Goal: Information Seeking & Learning: Learn about a topic

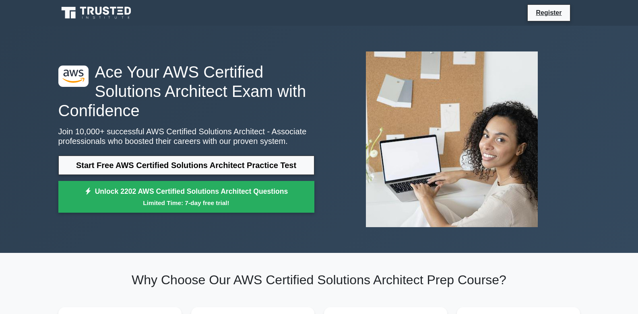
click at [99, 78] on h1 "Ace Your AWS Certified Solutions Architect Exam with Confidence" at bounding box center [186, 91] width 256 height 58
click at [90, 62] on h1 "Ace Your AWS Certified Solutions Architect Exam with Confidence" at bounding box center [186, 91] width 256 height 58
click at [123, 66] on h1 "Ace Your AWS Certified Solutions Architect Exam with Confidence" at bounding box center [186, 91] width 256 height 58
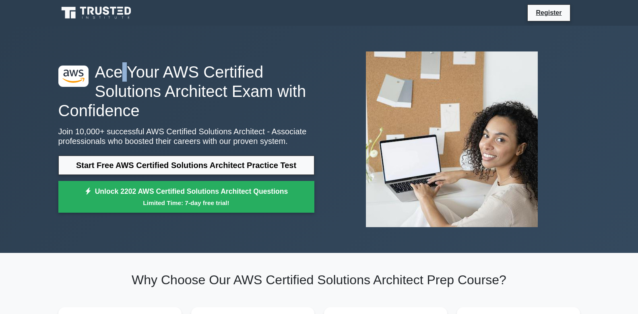
click at [123, 66] on h1 "Ace Your AWS Certified Solutions Architect Exam with Confidence" at bounding box center [186, 91] width 256 height 58
click at [127, 68] on h1 "Ace Your AWS Certified Solutions Architect Exam with Confidence" at bounding box center [186, 91] width 256 height 58
click at [165, 68] on h1 "Ace Your AWS Certified Solutions Architect Exam with Confidence" at bounding box center [186, 91] width 256 height 58
click at [168, 69] on h1 "Ace Your AWS Certified Solutions Architect Exam with Confidence" at bounding box center [186, 91] width 256 height 58
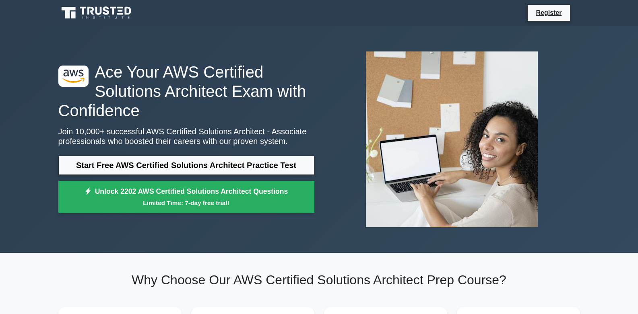
click at [165, 69] on h1 "Ace Your AWS Certified Solutions Architect Exam with Confidence" at bounding box center [186, 91] width 256 height 58
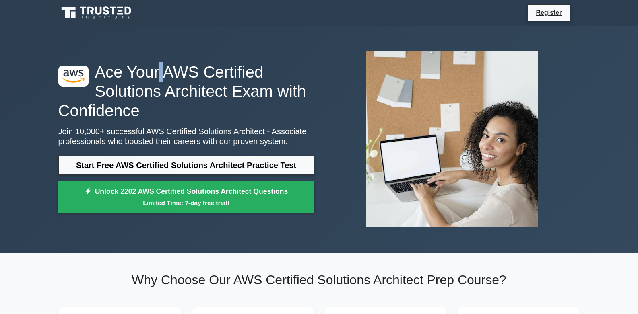
click at [165, 69] on h1 "Ace Your AWS Certified Solutions Architect Exam with Confidence" at bounding box center [186, 91] width 256 height 58
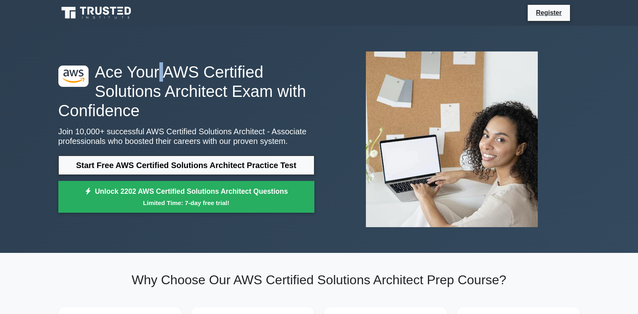
click at [165, 69] on h1 "Ace Your AWS Certified Solutions Architect Exam with Confidence" at bounding box center [186, 91] width 256 height 58
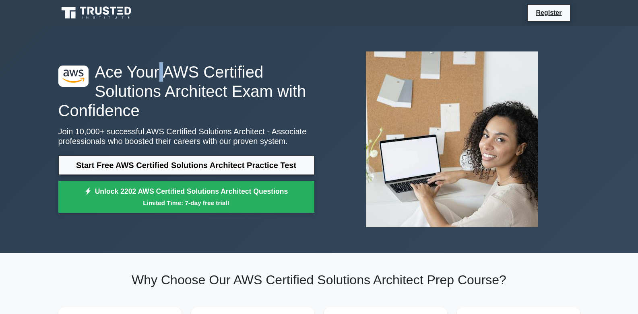
click at [168, 68] on h1 "Ace Your AWS Certified Solutions Architect Exam with Confidence" at bounding box center [186, 91] width 256 height 58
click at [166, 68] on h1 "Ace Your AWS Certified Solutions Architect Exam with Confidence" at bounding box center [186, 91] width 256 height 58
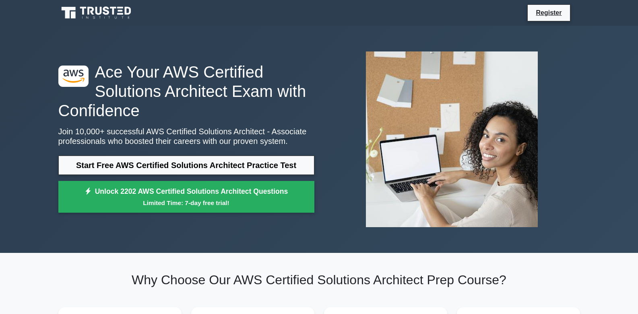
click at [123, 68] on h1 "Ace Your AWS Certified Solutions Architect Exam with Confidence" at bounding box center [186, 91] width 256 height 58
click at [126, 69] on h1 "Ace Your AWS Certified Solutions Architect Exam with Confidence" at bounding box center [186, 91] width 256 height 58
click at [165, 68] on h1 "Ace Your AWS Certified Solutions Architect Exam with Confidence" at bounding box center [186, 91] width 256 height 58
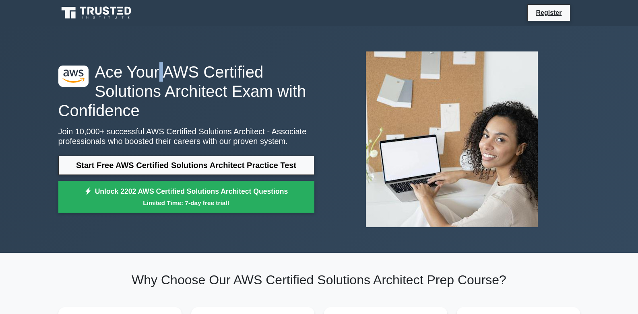
click at [168, 69] on h1 "Ace Your AWS Certified Solutions Architect Exam with Confidence" at bounding box center [186, 91] width 256 height 58
click at [139, 101] on h1 "Ace Your AWS Certified Solutions Architect Exam with Confidence" at bounding box center [186, 91] width 256 height 58
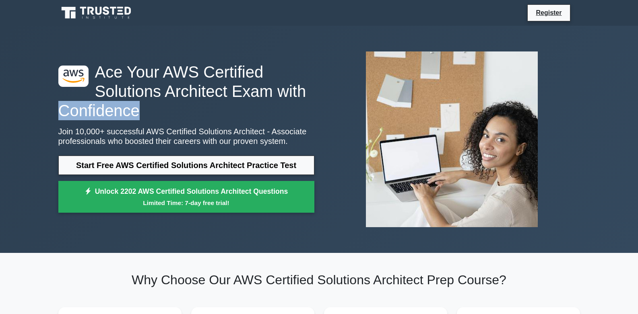
click at [139, 101] on h1 "Ace Your AWS Certified Solutions Architect Exam with Confidence" at bounding box center [186, 91] width 256 height 58
click at [119, 91] on h1 "Ace Your AWS Certified Solutions Architect Exam with Confidence" at bounding box center [186, 91] width 256 height 58
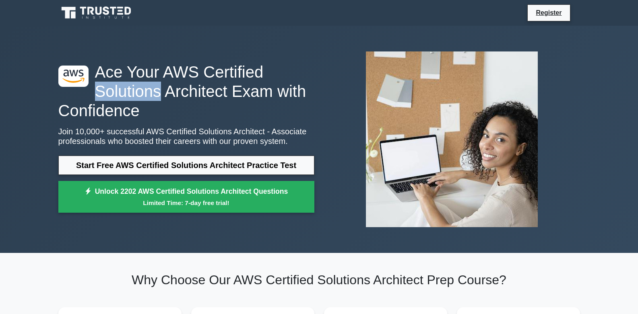
click at [119, 91] on h1 "Ace Your AWS Certified Solutions Architect Exam with Confidence" at bounding box center [186, 91] width 256 height 58
click at [118, 90] on h1 "Ace Your AWS Certified Solutions Architect Exam with Confidence" at bounding box center [186, 91] width 256 height 58
click at [111, 89] on h1 "Ace Your AWS Certified Solutions Architect Exam with Confidence" at bounding box center [186, 91] width 256 height 58
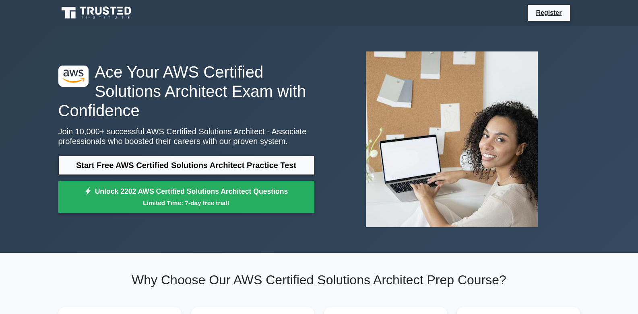
click at [111, 89] on h1 "Ace Your AWS Certified Solutions Architect Exam with Confidence" at bounding box center [186, 91] width 256 height 58
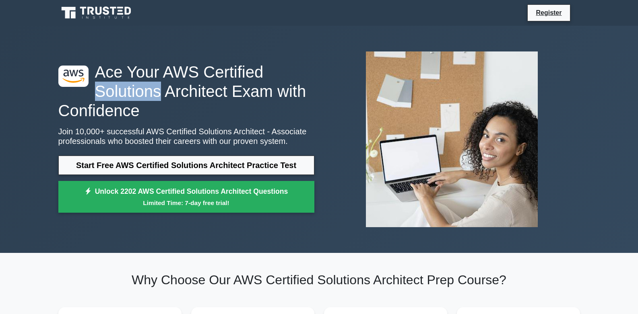
click at [111, 89] on h1 "Ace Your AWS Certified Solutions Architect Exam with Confidence" at bounding box center [186, 91] width 256 height 58
click at [169, 88] on h1 "Ace Your AWS Certified Solutions Architect Exam with Confidence" at bounding box center [186, 91] width 256 height 58
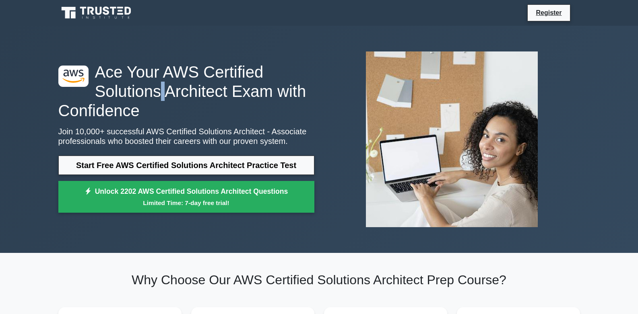
click at [172, 88] on h1 "Ace Your AWS Certified Solutions Architect Exam with Confidence" at bounding box center [186, 91] width 256 height 58
click at [166, 68] on h1 "Ace Your AWS Certified Solutions Architect Exam with Confidence" at bounding box center [186, 91] width 256 height 58
click at [168, 68] on h1 "Ace Your AWS Certified Solutions Architect Exam with Confidence" at bounding box center [186, 91] width 256 height 58
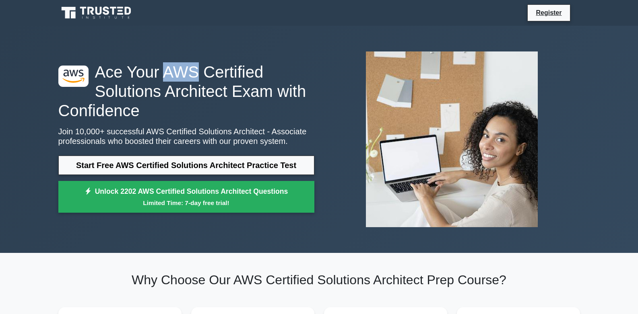
click at [168, 68] on h1 "Ace Your AWS Certified Solutions Architect Exam with Confidence" at bounding box center [186, 91] width 256 height 58
click at [165, 68] on h1 "Ace Your AWS Certified Solutions Architect Exam with Confidence" at bounding box center [186, 91] width 256 height 58
click at [168, 68] on h1 "Ace Your AWS Certified Solutions Architect Exam with Confidence" at bounding box center [186, 91] width 256 height 58
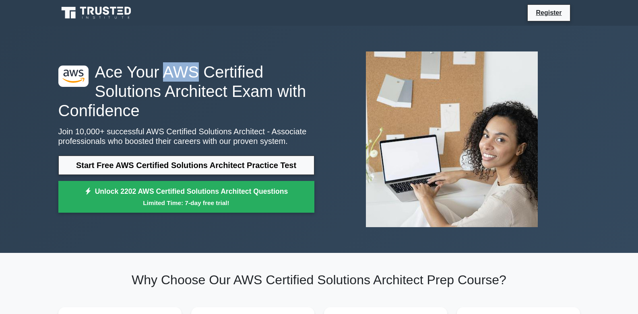
click at [168, 68] on h1 "Ace Your AWS Certified Solutions Architect Exam with Confidence" at bounding box center [186, 91] width 256 height 58
click at [166, 68] on h1 "Ace Your AWS Certified Solutions Architect Exam with Confidence" at bounding box center [186, 91] width 256 height 58
click at [168, 68] on h1 "Ace Your AWS Certified Solutions Architect Exam with Confidence" at bounding box center [186, 91] width 256 height 58
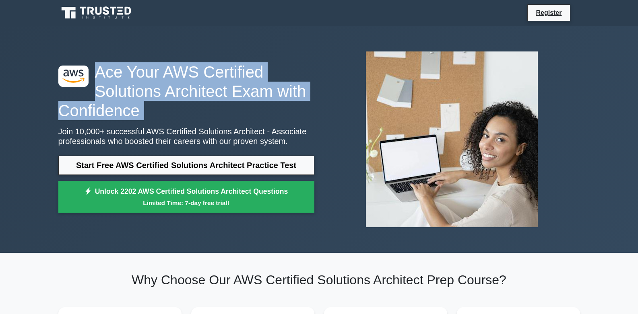
click at [168, 68] on h1 "Ace Your AWS Certified Solutions Architect Exam with Confidence" at bounding box center [186, 91] width 256 height 58
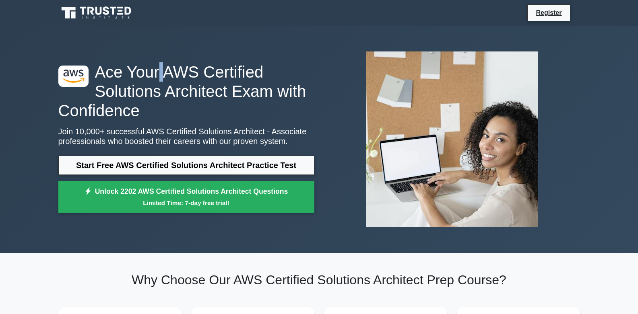
click at [168, 68] on h1 "Ace Your AWS Certified Solutions Architect Exam with Confidence" at bounding box center [186, 91] width 256 height 58
click at [167, 68] on h1 "Ace Your AWS Certified Solutions Architect Exam with Confidence" at bounding box center [186, 91] width 256 height 58
click at [168, 68] on h1 "Ace Your AWS Certified Solutions Architect Exam with Confidence" at bounding box center [186, 91] width 256 height 58
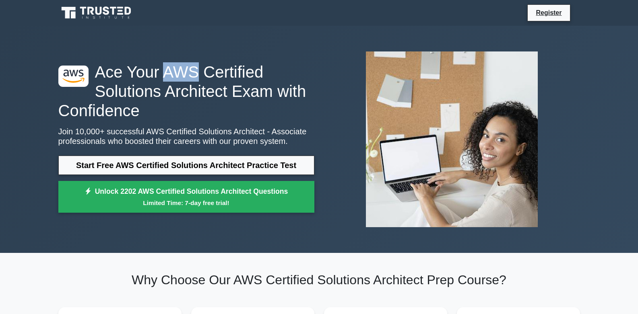
click at [168, 68] on h1 "Ace Your AWS Certified Solutions Architect Exam with Confidence" at bounding box center [186, 91] width 256 height 58
click at [166, 68] on h1 "Ace Your AWS Certified Solutions Architect Exam with Confidence" at bounding box center [186, 91] width 256 height 58
click at [168, 68] on h1 "Ace Your AWS Certified Solutions Architect Exam with Confidence" at bounding box center [186, 91] width 256 height 58
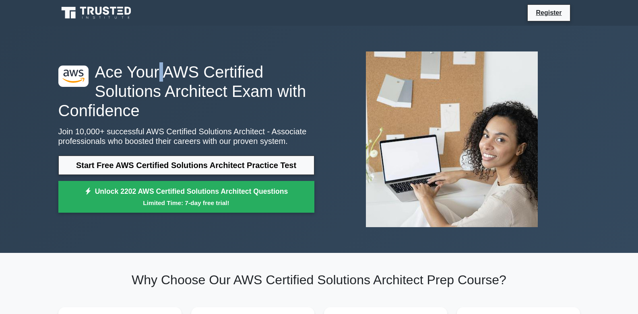
click at [168, 68] on h1 "Ace Your AWS Certified Solutions Architect Exam with Confidence" at bounding box center [186, 91] width 256 height 58
click at [166, 68] on h1 "Ace Your AWS Certified Solutions Architect Exam with Confidence" at bounding box center [186, 91] width 256 height 58
click at [168, 68] on h1 "Ace Your AWS Certified Solutions Architect Exam with Confidence" at bounding box center [186, 91] width 256 height 58
click at [166, 68] on h1 "Ace Your AWS Certified Solutions Architect Exam with Confidence" at bounding box center [186, 91] width 256 height 58
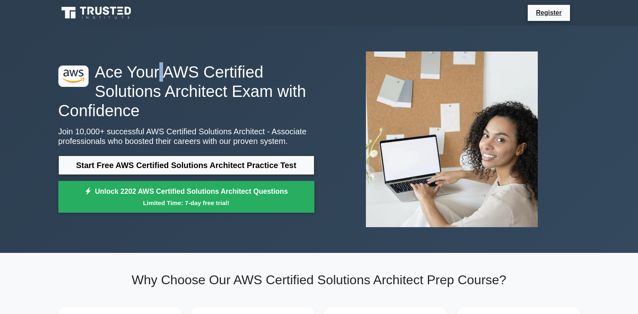
click at [166, 68] on h1 "Ace Your AWS Certified Solutions Architect Exam with Confidence" at bounding box center [186, 91] width 256 height 58
click at [167, 68] on h1 "Ace Your AWS Certified Solutions Architect Exam with Confidence" at bounding box center [186, 91] width 256 height 58
click at [168, 68] on h1 "Ace Your AWS Certified Solutions Architect Exam with Confidence" at bounding box center [186, 91] width 256 height 58
click at [166, 68] on h1 "Ace Your AWS Certified Solutions Architect Exam with Confidence" at bounding box center [186, 91] width 256 height 58
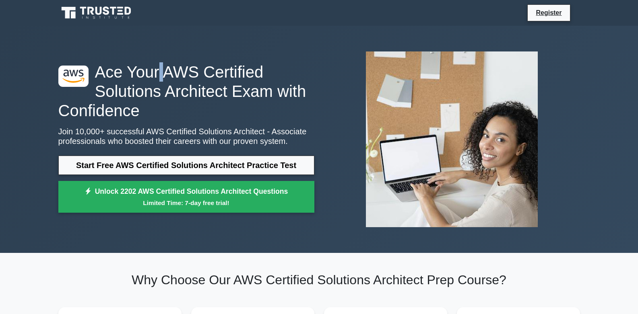
click at [166, 68] on h1 "Ace Your AWS Certified Solutions Architect Exam with Confidence" at bounding box center [186, 91] width 256 height 58
click at [168, 68] on h1 "Ace Your AWS Certified Solutions Architect Exam with Confidence" at bounding box center [186, 91] width 256 height 58
click at [165, 68] on h1 "Ace Your AWS Certified Solutions Architect Exam with Confidence" at bounding box center [186, 91] width 256 height 58
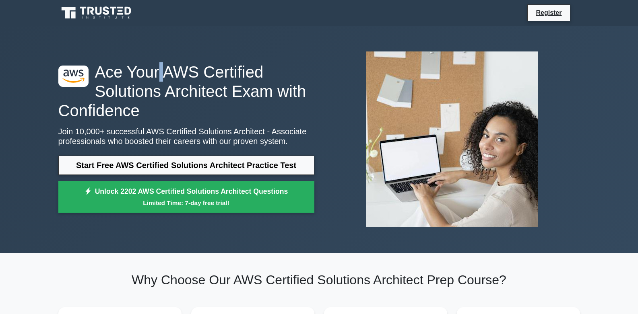
click at [168, 69] on h1 "Ace Your AWS Certified Solutions Architect Exam with Confidence" at bounding box center [186, 91] width 256 height 58
click at [122, 68] on h1 "Ace Your AWS Certified Solutions Architect Exam with Confidence" at bounding box center [186, 91] width 256 height 58
click at [127, 69] on h1 "Ace Your AWS Certified Solutions Architect Exam with Confidence" at bounding box center [186, 91] width 256 height 58
click at [124, 69] on h1 "Ace Your AWS Certified Solutions Architect Exam with Confidence" at bounding box center [186, 91] width 256 height 58
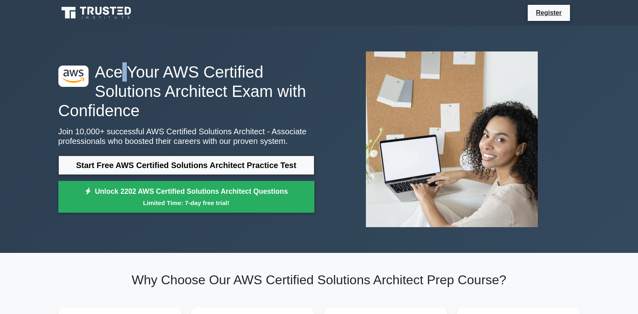
click at [124, 69] on h1 "Ace Your AWS Certified Solutions Architect Exam with Confidence" at bounding box center [186, 91] width 256 height 58
click at [127, 69] on h1 "Ace Your AWS Certified Solutions Architect Exam with Confidence" at bounding box center [186, 91] width 256 height 58
click at [166, 68] on h1 "Ace Your AWS Certified Solutions Architect Exam with Confidence" at bounding box center [186, 91] width 256 height 58
click at [206, 68] on h1 "Ace Your AWS Certified Solutions Architect Exam with Confidence" at bounding box center [186, 91] width 256 height 58
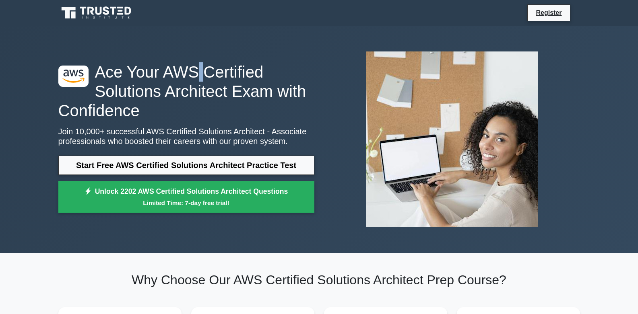
click at [206, 68] on h1 "Ace Your AWS Certified Solutions Architect Exam with Confidence" at bounding box center [186, 91] width 256 height 58
click at [211, 68] on h1 "Ace Your AWS Certified Solutions Architect Exam with Confidence" at bounding box center [186, 91] width 256 height 58
click at [209, 68] on h1 "Ace Your AWS Certified Solutions Architect Exam with Confidence" at bounding box center [186, 91] width 256 height 58
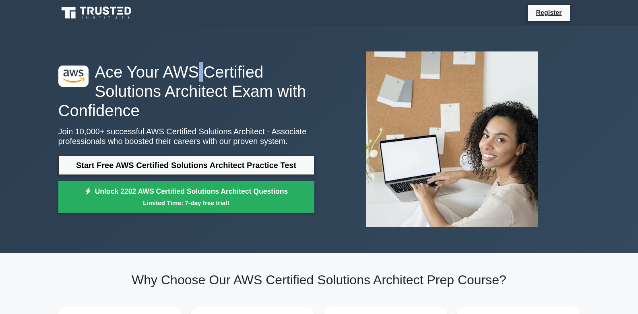
click at [211, 68] on h1 "Ace Your AWS Certified Solutions Architect Exam with Confidence" at bounding box center [186, 91] width 256 height 58
click at [208, 68] on h1 "Ace Your AWS Certified Solutions Architect Exam with Confidence" at bounding box center [186, 91] width 256 height 58
click at [204, 69] on h1 "Ace Your AWS Certified Solutions Architect Exam with Confidence" at bounding box center [186, 91] width 256 height 58
click at [211, 68] on h1 "Ace Your AWS Certified Solutions Architect Exam with Confidence" at bounding box center [186, 91] width 256 height 58
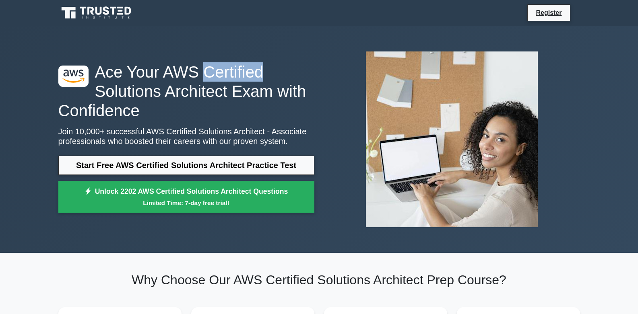
click at [211, 68] on h1 "Ace Your AWS Certified Solutions Architect Exam with Confidence" at bounding box center [186, 91] width 256 height 58
click at [208, 68] on h1 "Ace Your AWS Certified Solutions Architect Exam with Confidence" at bounding box center [186, 91] width 256 height 58
click at [166, 69] on h1 "Ace Your AWS Certified Solutions Architect Exam with Confidence" at bounding box center [186, 91] width 256 height 58
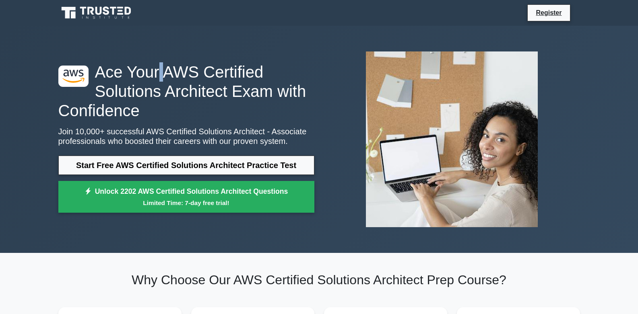
click at [168, 68] on h1 "Ace Your AWS Certified Solutions Architect Exam with Confidence" at bounding box center [186, 91] width 256 height 58
click at [166, 68] on h1 "Ace Your AWS Certified Solutions Architect Exam with Confidence" at bounding box center [186, 91] width 256 height 58
click at [168, 68] on h1 "Ace Your AWS Certified Solutions Architect Exam with Confidence" at bounding box center [186, 91] width 256 height 58
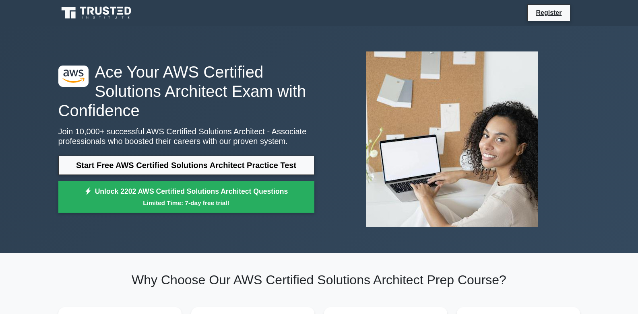
click at [166, 68] on h1 "Ace Your AWS Certified Solutions Architect Exam with Confidence" at bounding box center [186, 91] width 256 height 58
click at [120, 68] on h1 "Ace Your AWS Certified Solutions Architect Exam with Confidence" at bounding box center [186, 91] width 256 height 58
click at [127, 70] on h1 "Ace Your AWS Certified Solutions Architect Exam with Confidence" at bounding box center [186, 91] width 256 height 58
